Goal: Communication & Community: Ask a question

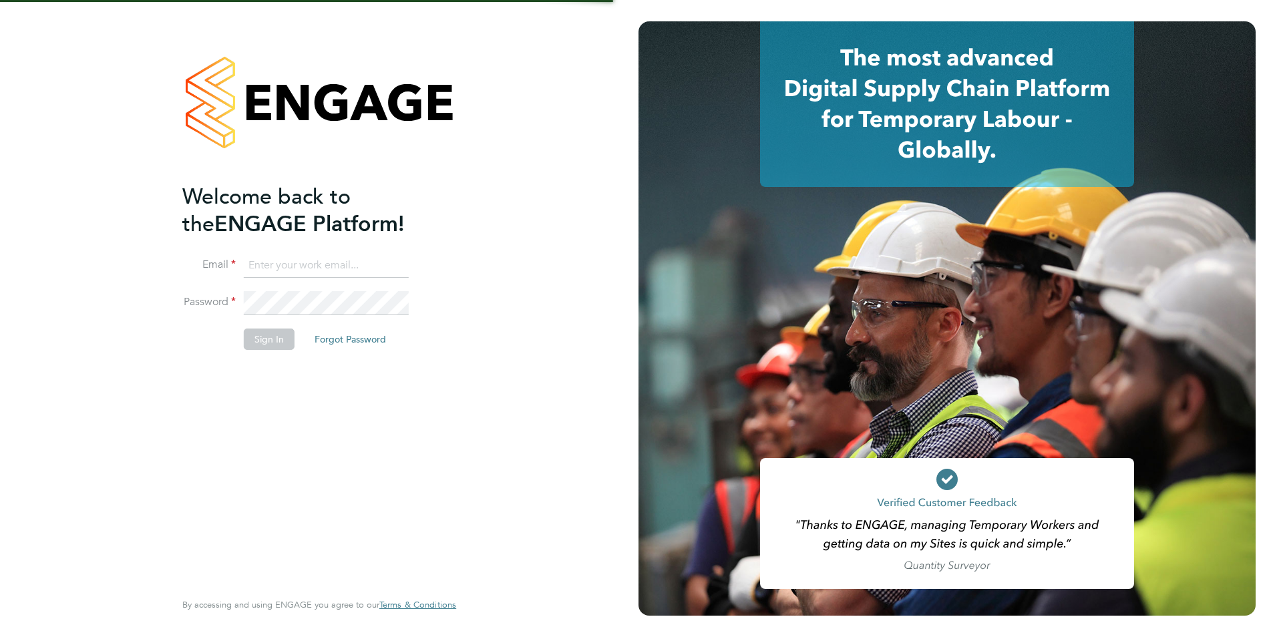
type input "james.farrington@huntereducation.co.uk"
click at [270, 340] on button "Sign In" at bounding box center [269, 339] width 51 height 21
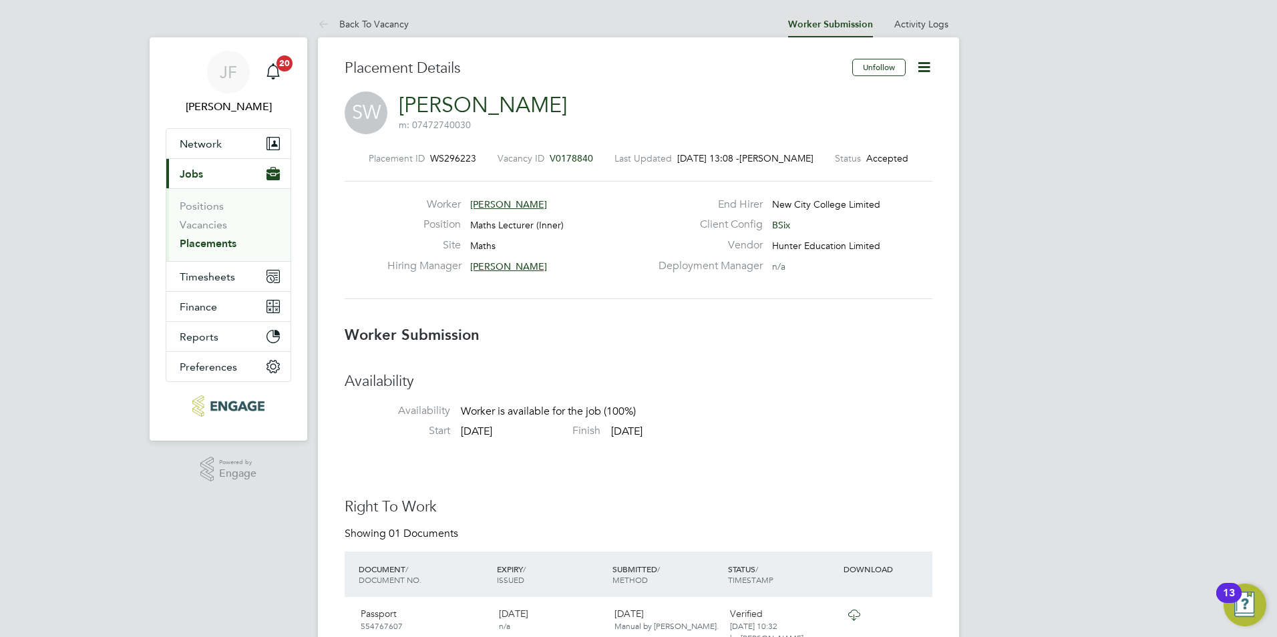
click at [920, 63] on icon at bounding box center [924, 67] width 17 height 17
click at [610, 389] on h3 "Availability" at bounding box center [639, 381] width 588 height 19
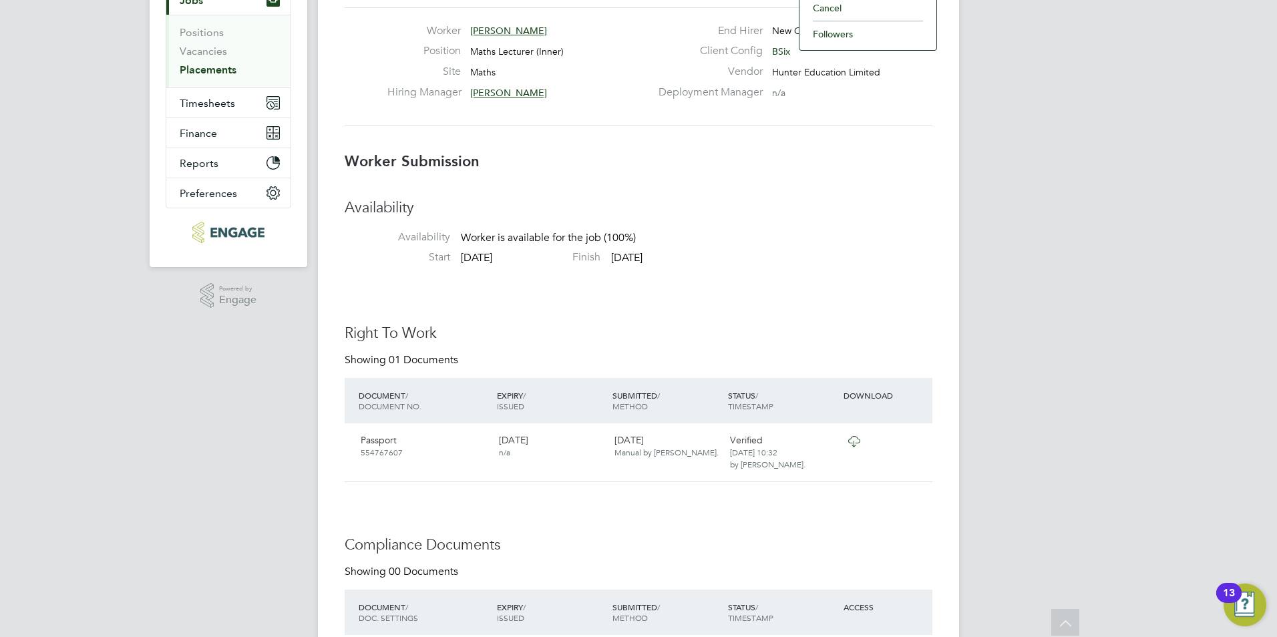
scroll to position [2, 0]
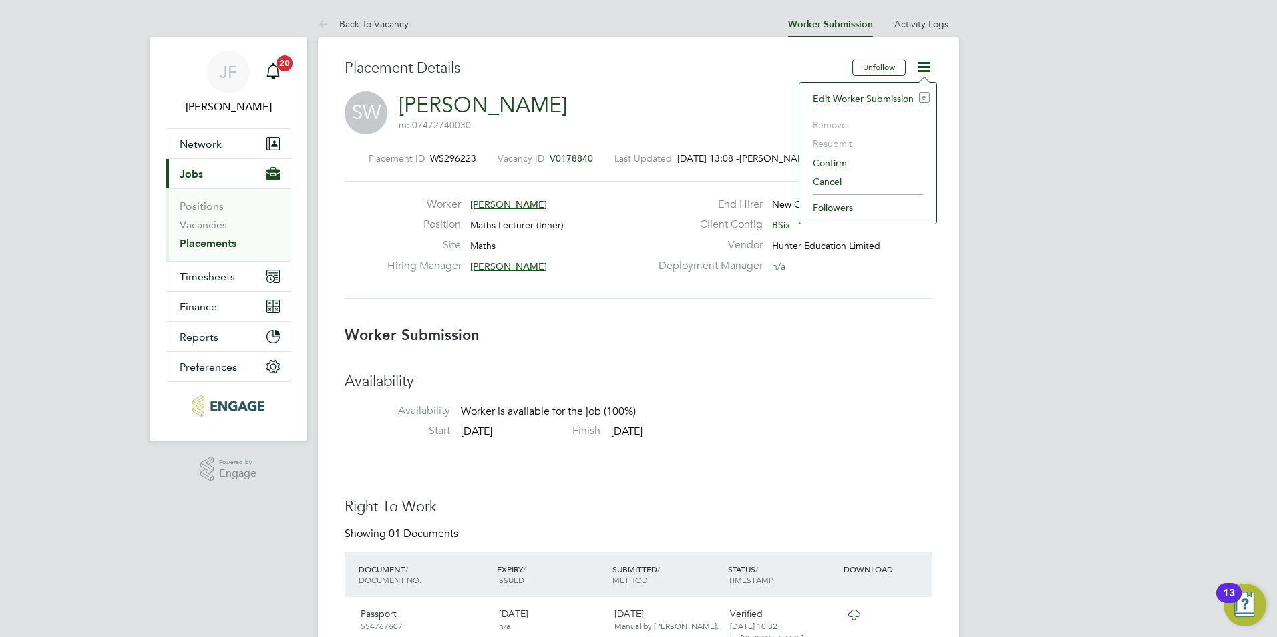
click at [759, 384] on h3 "Availability" at bounding box center [639, 381] width 588 height 19
click at [727, 444] on li "Start 20 Aug 2025 Finish 20 Aug 2025" at bounding box center [639, 434] width 588 height 20
click at [654, 156] on label "Last Updated" at bounding box center [642, 158] width 57 height 12
click at [919, 63] on icon at bounding box center [924, 67] width 17 height 17
click at [864, 100] on li "Edit Worker Submission e" at bounding box center [868, 98] width 124 height 19
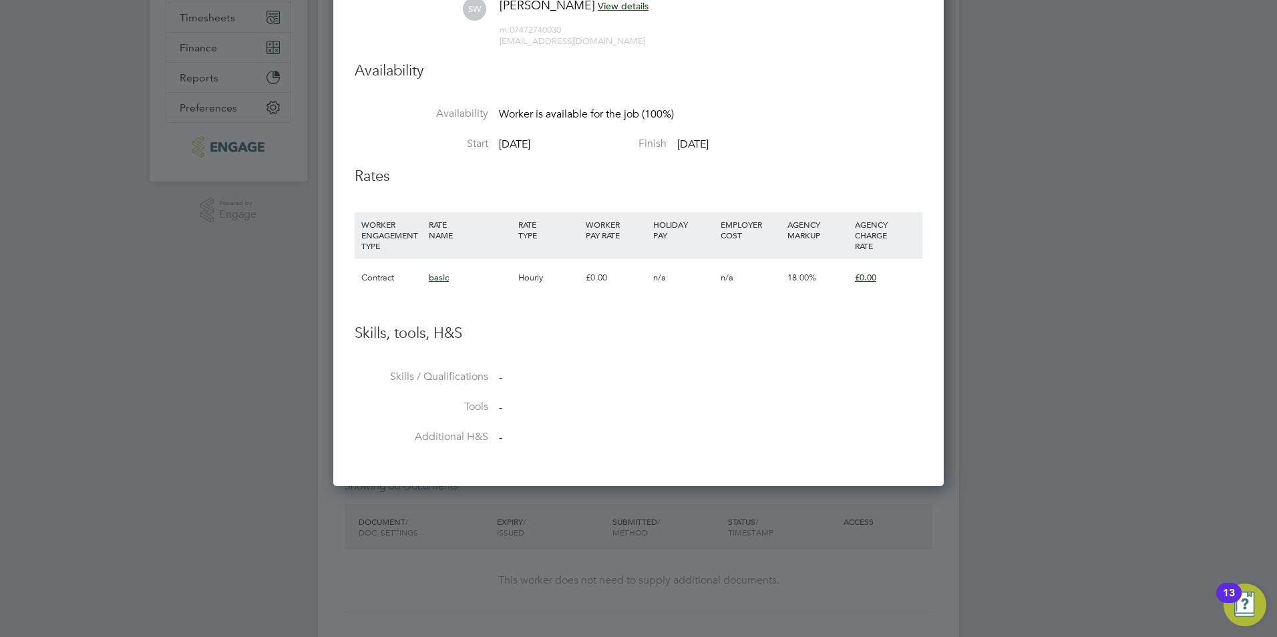
click at [379, 281] on div "Contract" at bounding box center [391, 277] width 67 height 39
click at [437, 276] on span "basic" at bounding box center [439, 277] width 20 height 11
click at [773, 278] on div "n/a" at bounding box center [750, 277] width 67 height 39
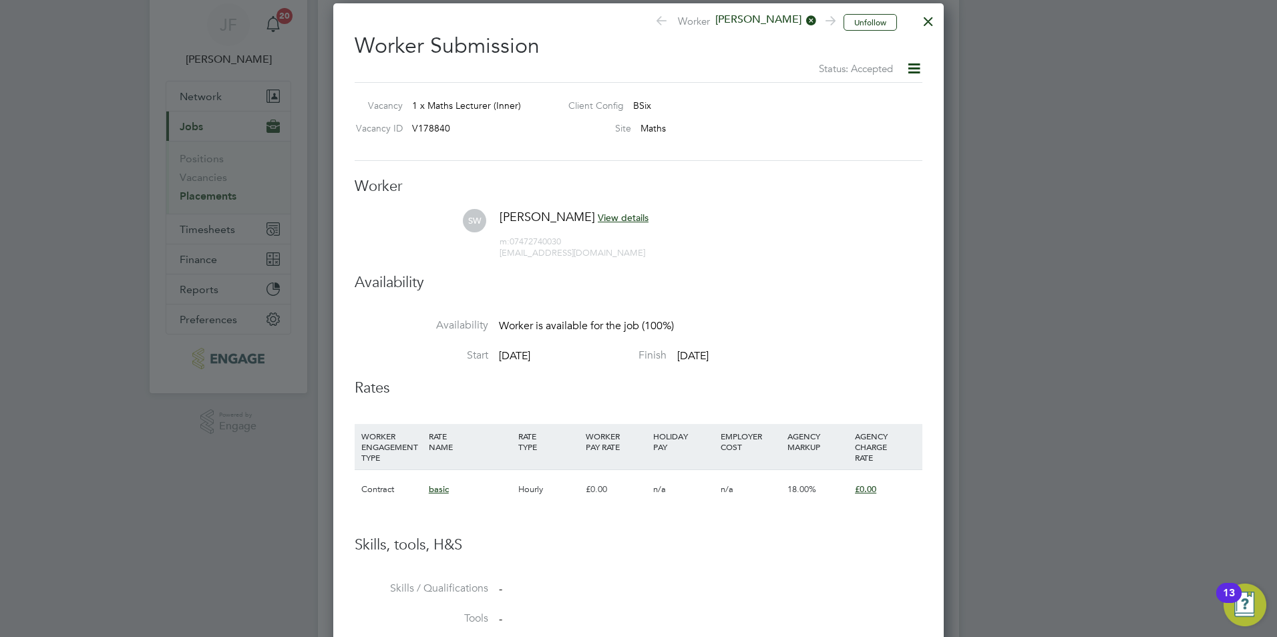
click at [932, 19] on div at bounding box center [928, 18] width 24 height 24
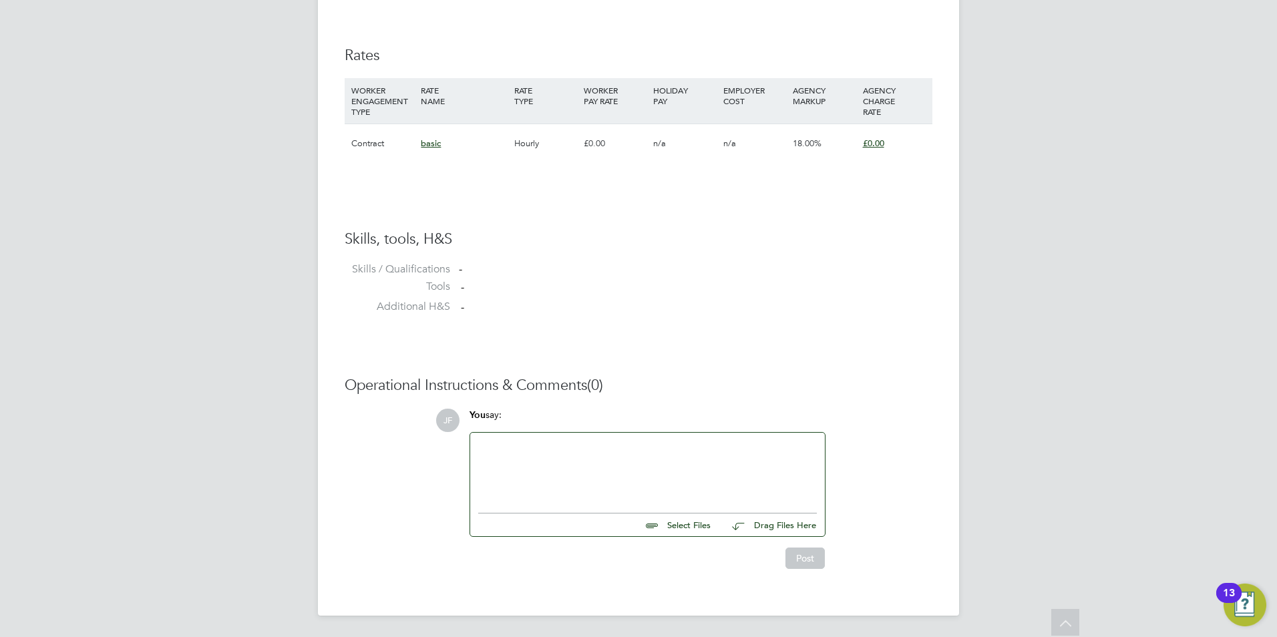
click at [588, 446] on div at bounding box center [647, 469] width 339 height 57
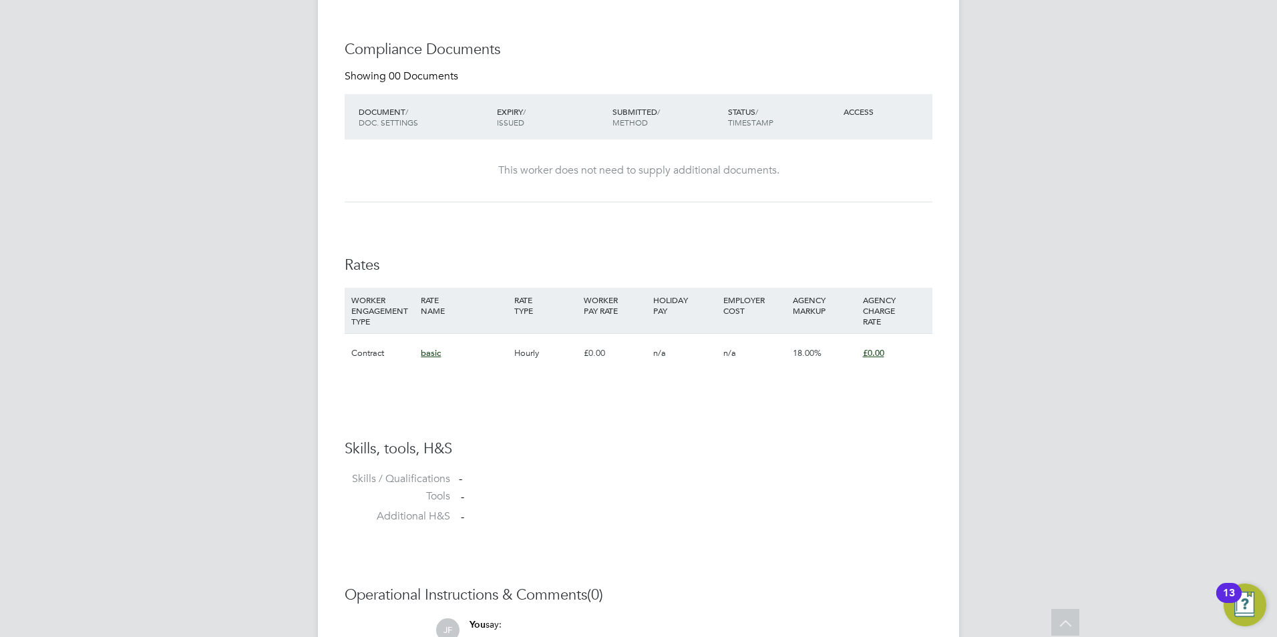
scroll to position [879, 0]
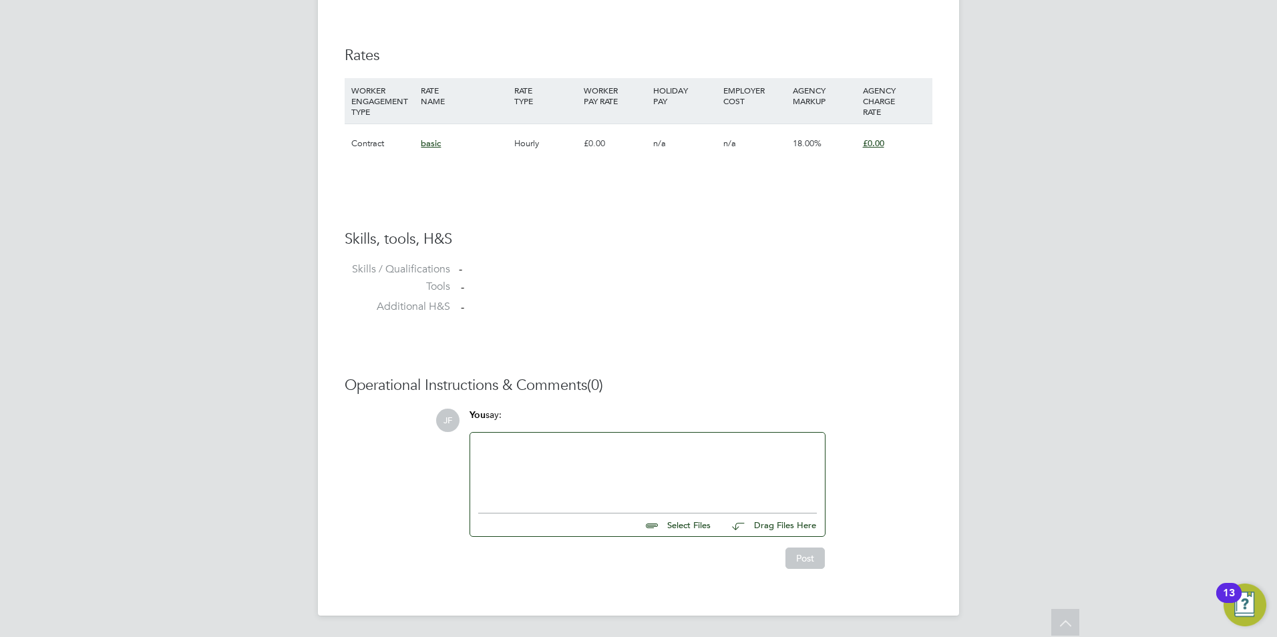
click at [485, 453] on div at bounding box center [647, 469] width 339 height 57
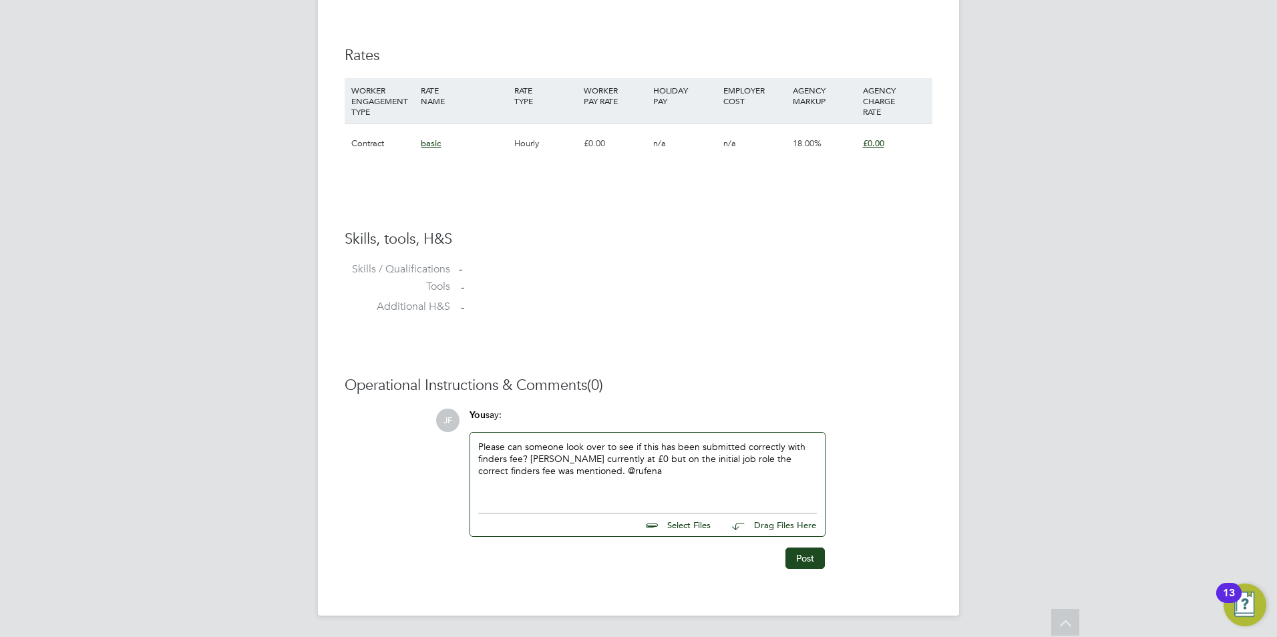
click at [631, 475] on div "Please can someone look over to see if this has been submitted correctly with f…" at bounding box center [647, 469] width 339 height 57
click at [601, 469] on div "Please can someone look over to see if this has been submitted correctly with f…" at bounding box center [647, 469] width 339 height 57
click at [802, 562] on button "Post" at bounding box center [804, 558] width 39 height 21
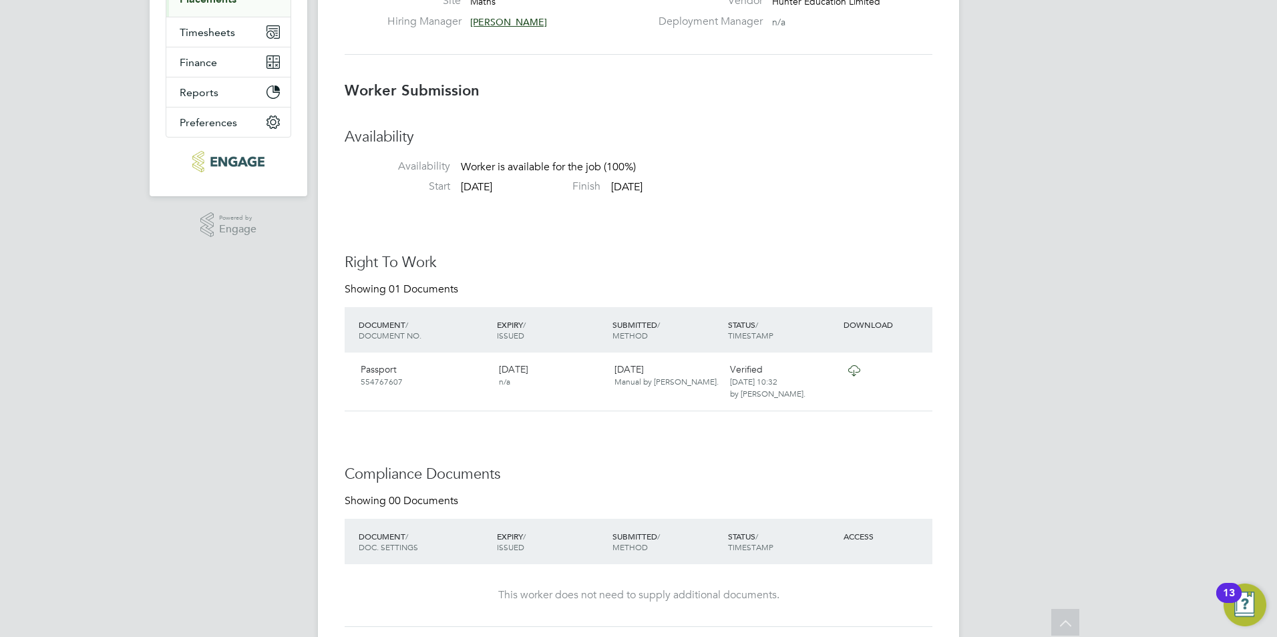
scroll to position [0, 0]
